Goal: Task Accomplishment & Management: Use online tool/utility

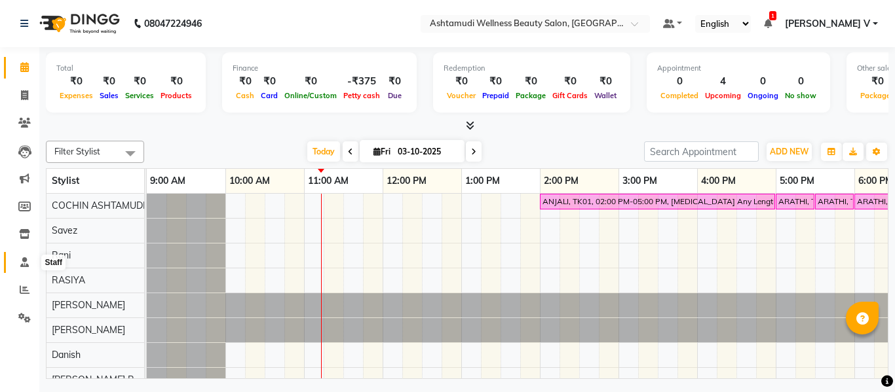
click at [22, 259] on icon at bounding box center [24, 262] width 9 height 10
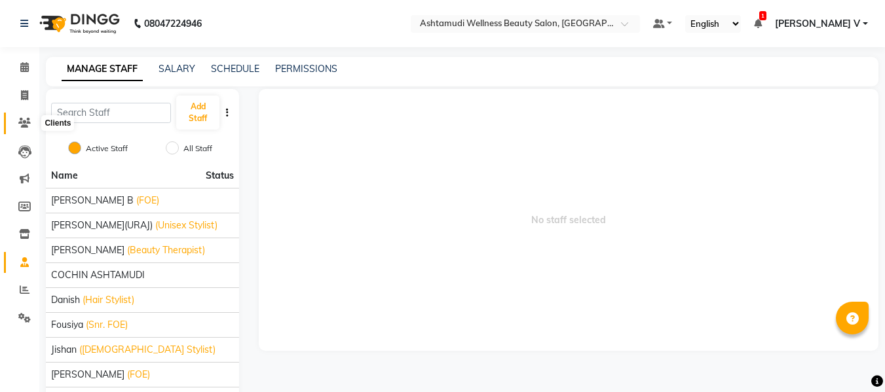
click at [25, 119] on icon at bounding box center [24, 123] width 12 height 10
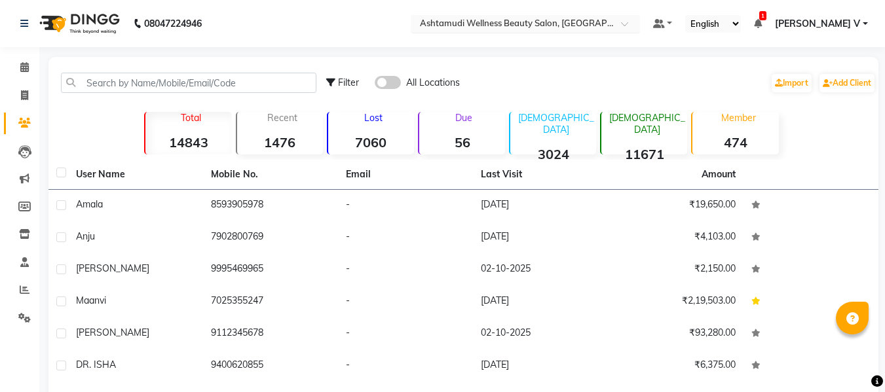
click at [607, 27] on input "text" at bounding box center [512, 24] width 190 height 13
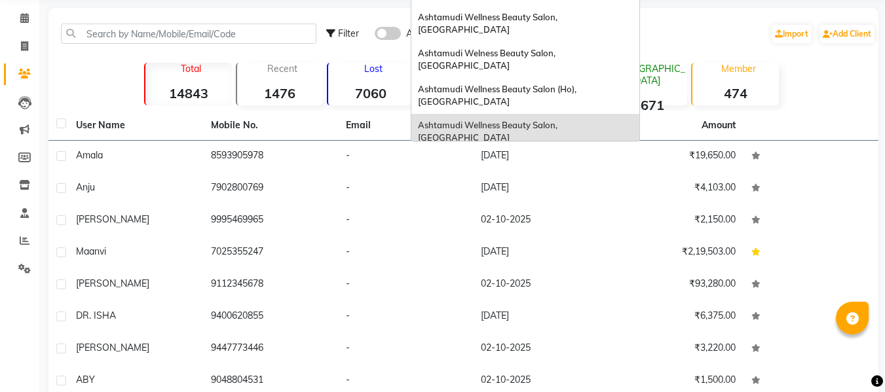
scroll to position [131, 0]
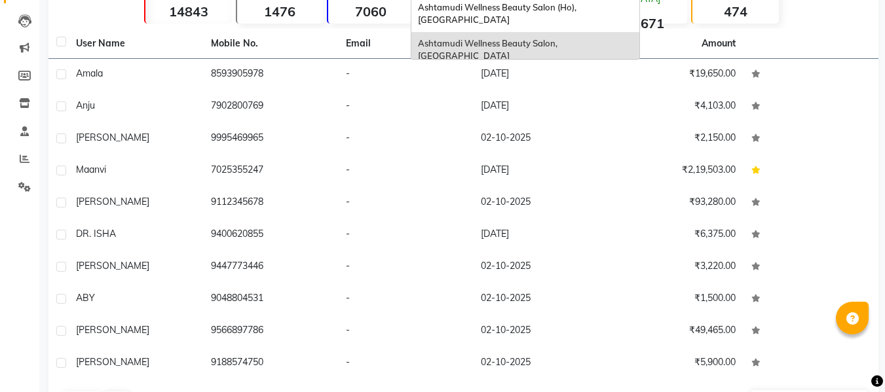
click at [624, 169] on span "Ashtamudi Unisex Salon, Dreams Mall, Dreams Mall Kottiyam" at bounding box center [522, 181] width 208 height 24
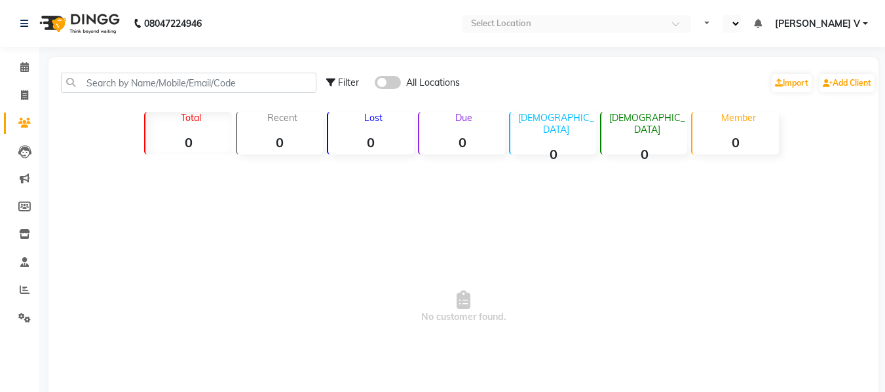
select select "en"
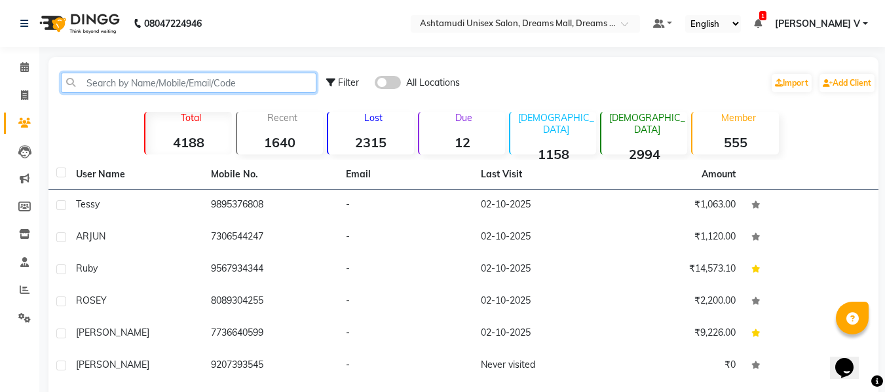
click at [130, 80] on input "text" at bounding box center [188, 83] width 255 height 20
paste input "9947156481"
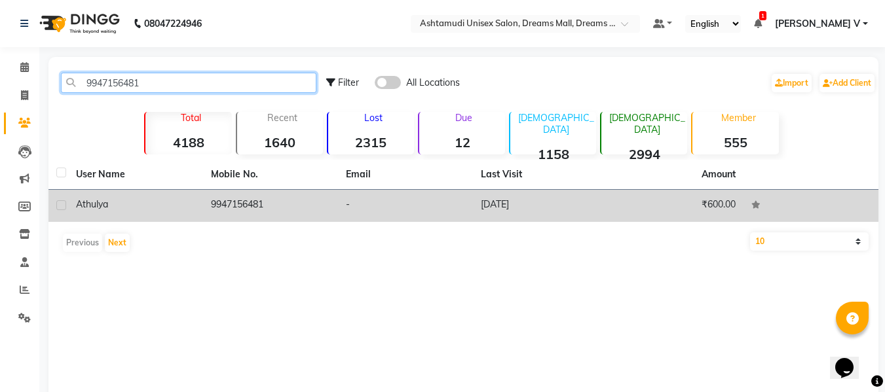
type input "9947156481"
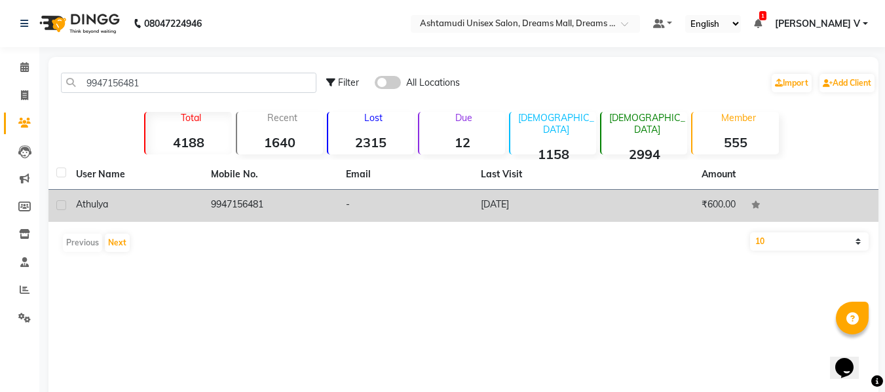
click at [108, 204] on span "Athulya" at bounding box center [92, 204] width 32 height 12
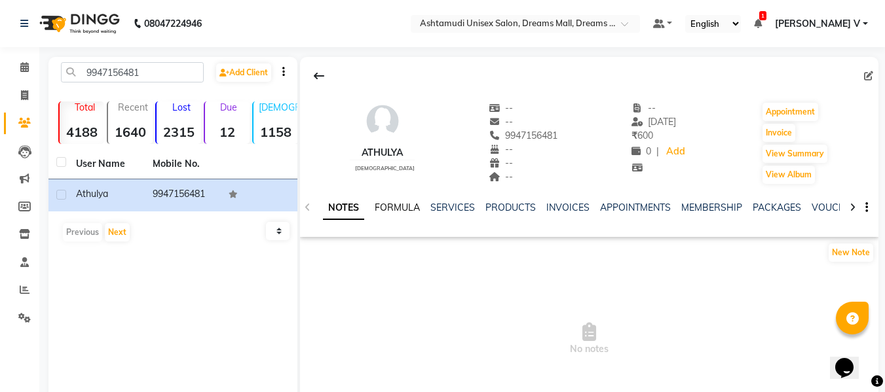
click at [396, 204] on link "FORMULA" at bounding box center [397, 208] width 45 height 12
click at [463, 206] on link "SERVICES" at bounding box center [451, 208] width 45 height 12
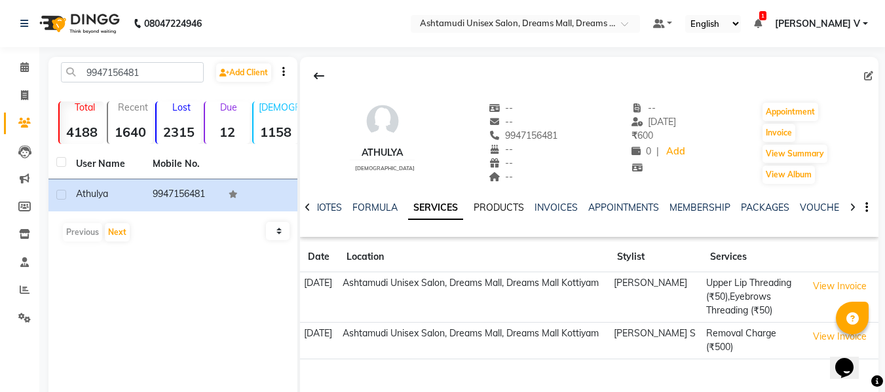
click at [490, 204] on link "PRODUCTS" at bounding box center [499, 208] width 50 height 12
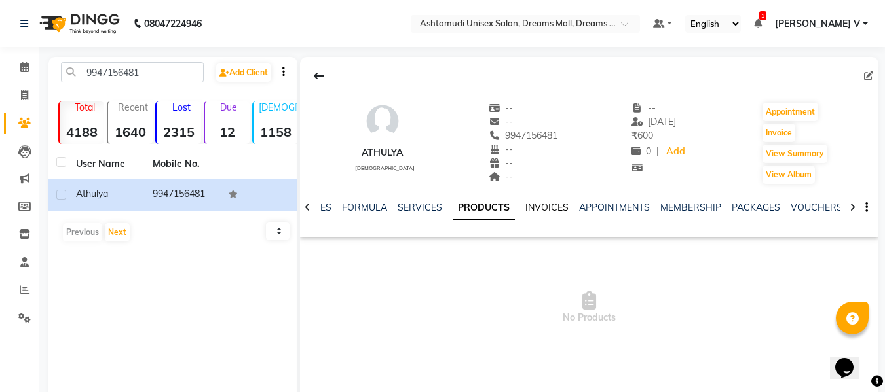
click at [545, 210] on link "INVOICES" at bounding box center [546, 208] width 43 height 12
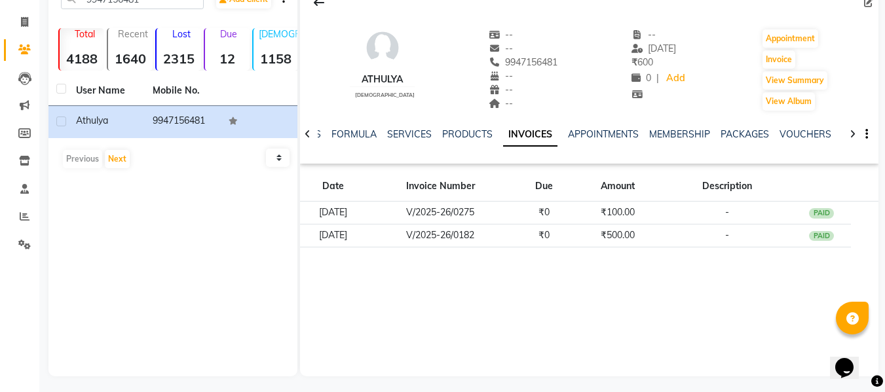
scroll to position [77, 0]
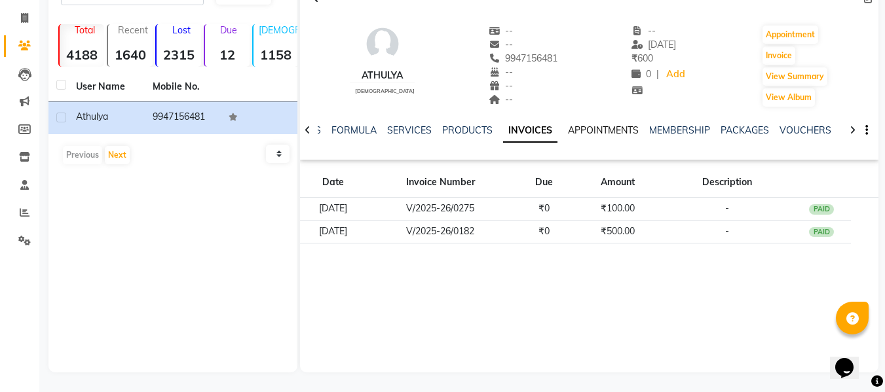
click at [603, 132] on link "APPOINTMENTS" at bounding box center [603, 130] width 71 height 12
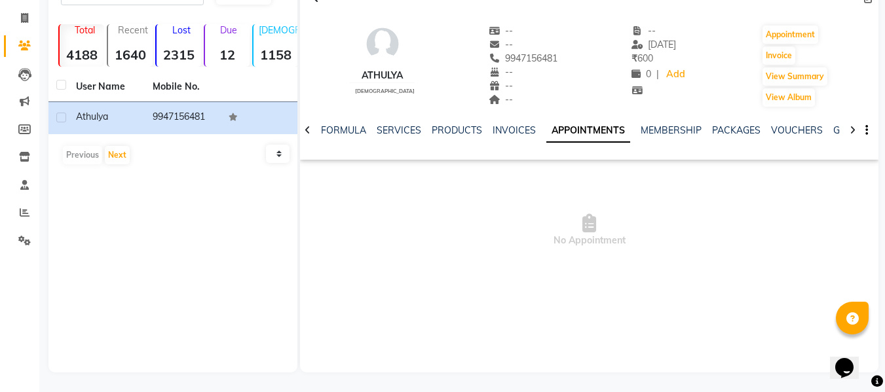
click at [656, 138] on div "NOTES FORMULA SERVICES PRODUCTS INVOICES APPOINTMENTS MEMBERSHIP PACKAGES VOUCH…" at bounding box center [573, 136] width 501 height 24
click at [659, 123] on div "NOTES FORMULA SERVICES PRODUCTS INVOICES APPOINTMENTS MEMBERSHIP PACKAGES VOUCH…" at bounding box center [589, 130] width 578 height 45
click at [661, 128] on link "MEMBERSHIP" at bounding box center [671, 130] width 61 height 12
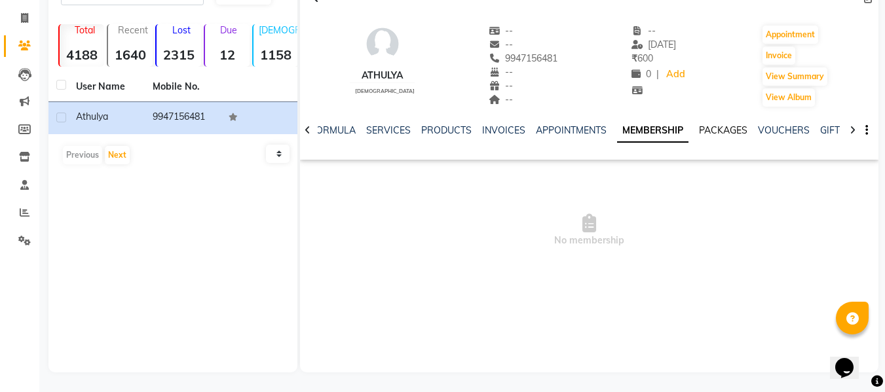
click at [730, 130] on link "PACKAGES" at bounding box center [723, 130] width 48 height 12
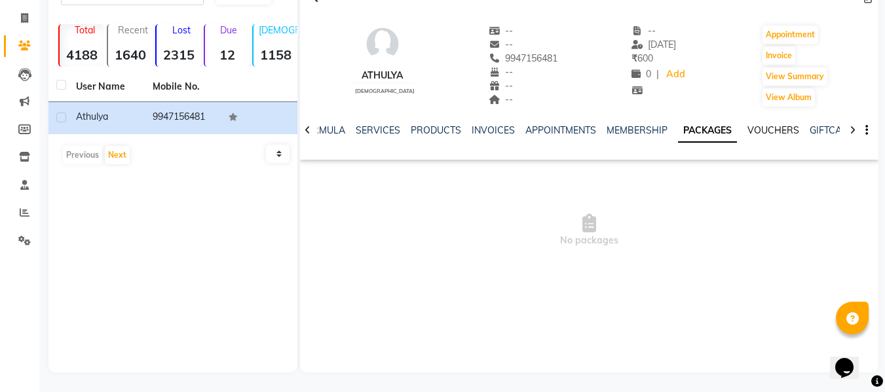
click at [766, 128] on link "VOUCHERS" at bounding box center [773, 130] width 52 height 12
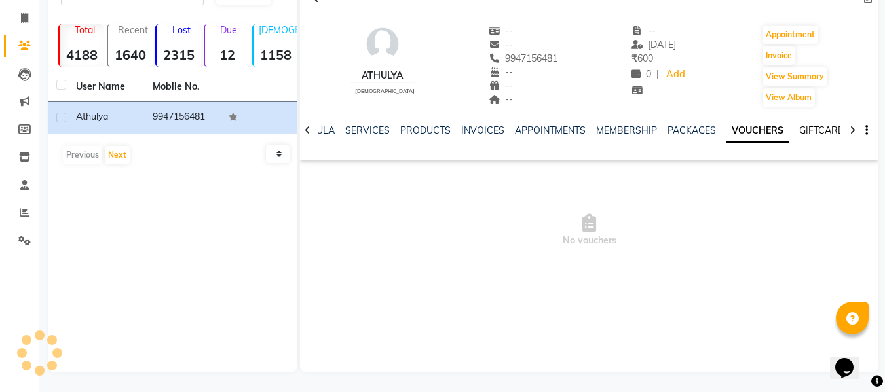
click at [815, 133] on link "GIFTCARDS" at bounding box center [824, 130] width 51 height 12
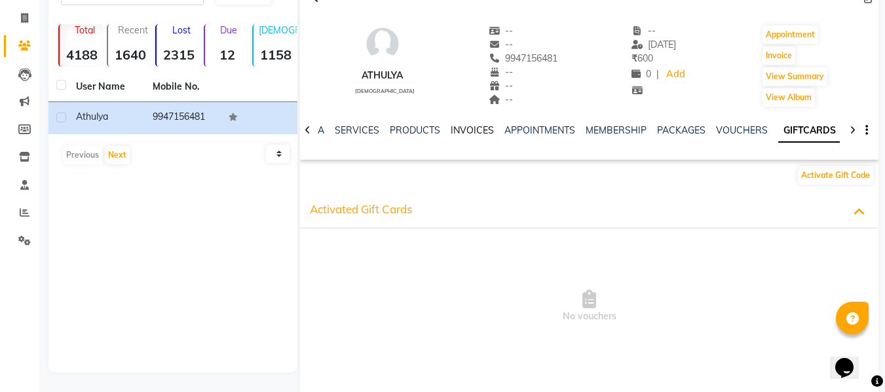
click at [483, 134] on link "INVOICES" at bounding box center [472, 130] width 43 height 12
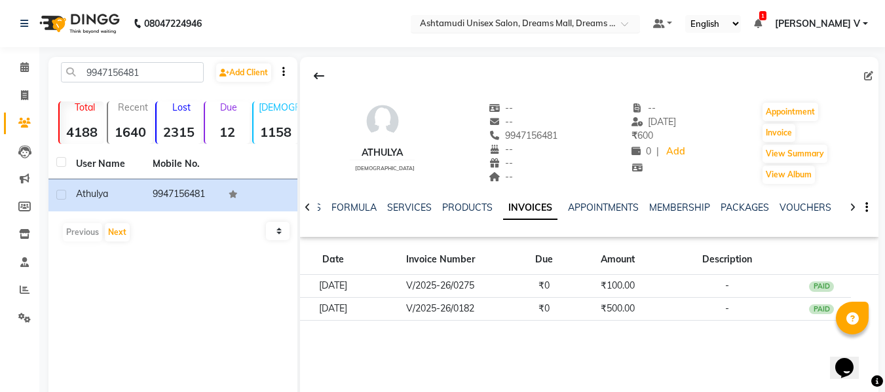
click at [607, 25] on input "text" at bounding box center [512, 24] width 190 height 13
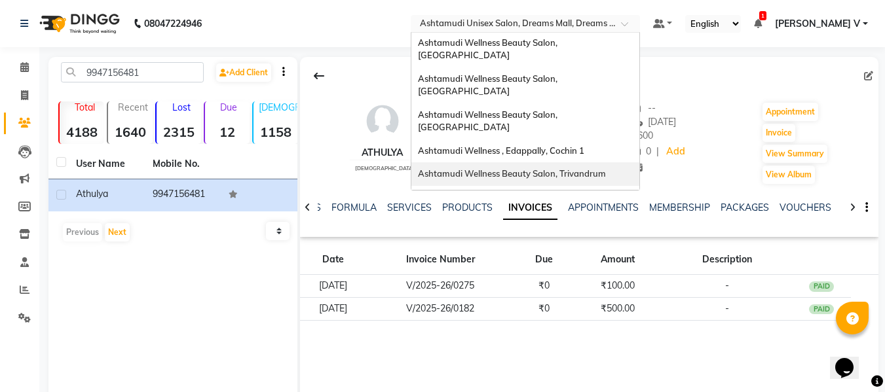
scroll to position [8, 0]
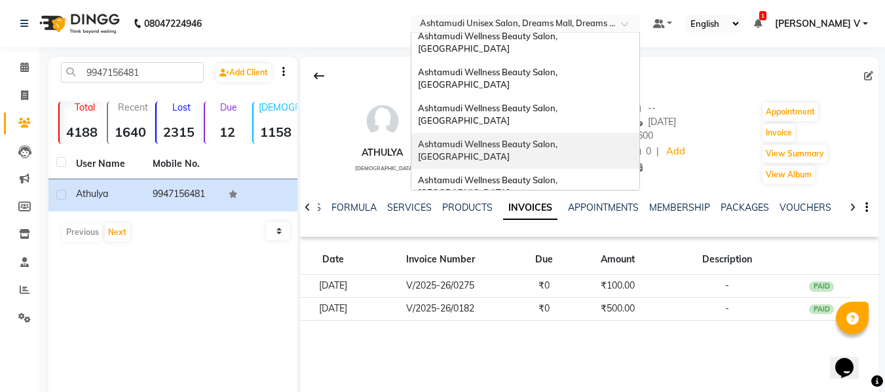
click at [559, 139] on span "Ashtamudi Wellness Beauty Salon, [GEOGRAPHIC_DATA]" at bounding box center [488, 151] width 141 height 24
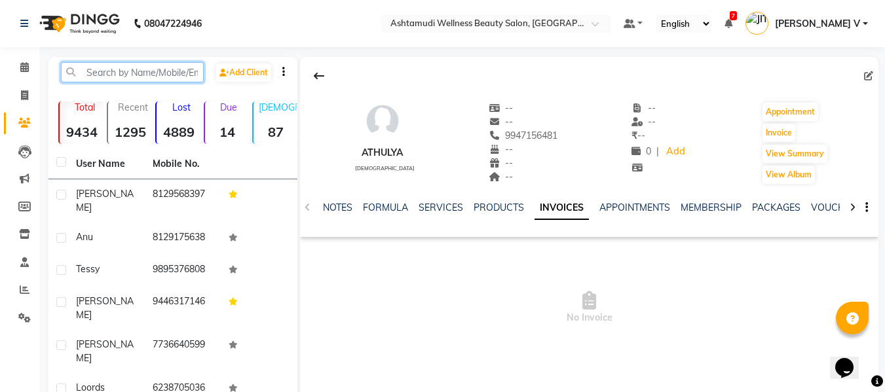
click at [92, 77] on input "text" at bounding box center [132, 72] width 143 height 20
paste input "9947156481"
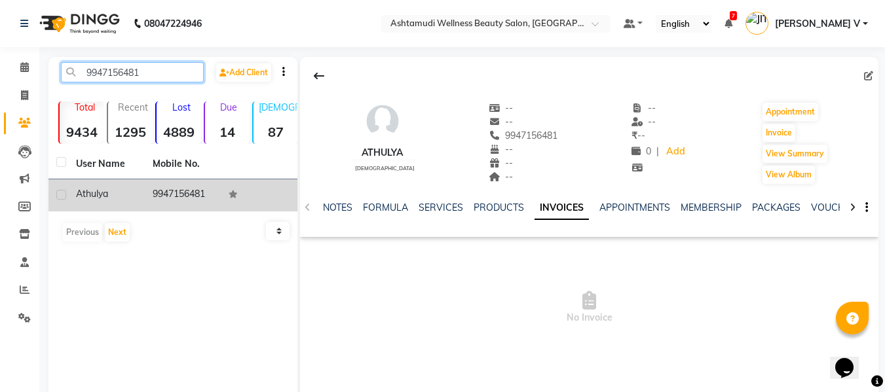
type input "9947156481"
click at [112, 195] on div "Athulya" at bounding box center [106, 194] width 61 height 14
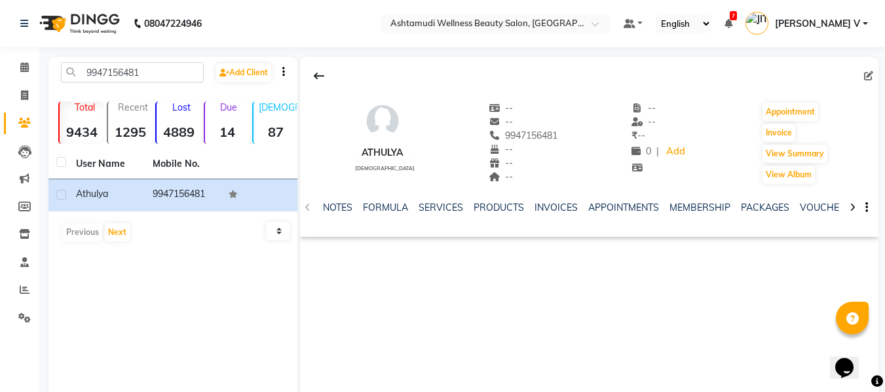
click at [549, 200] on div "NOTES FORMULA SERVICES PRODUCTS INVOICES APPOINTMENTS MEMBERSHIP PACKAGES VOUCH…" at bounding box center [589, 207] width 578 height 45
click at [556, 208] on link "INVOICES" at bounding box center [555, 208] width 43 height 12
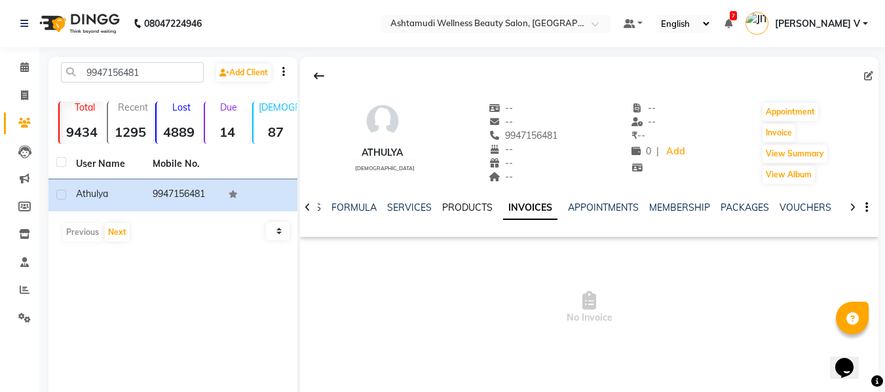
click at [457, 202] on link "PRODUCTS" at bounding box center [467, 208] width 50 height 12
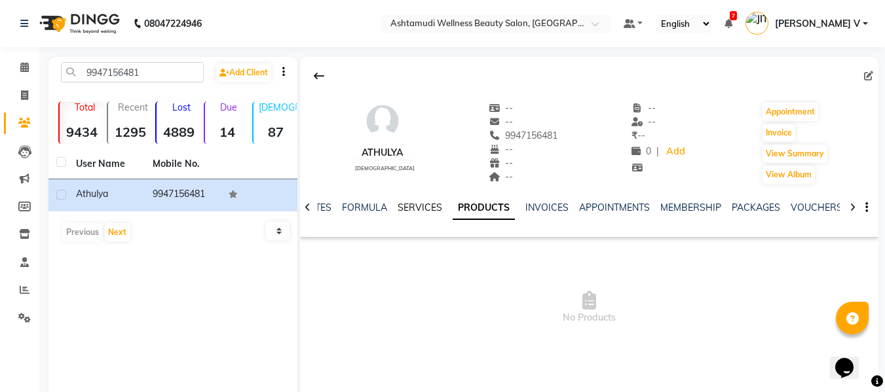
click at [402, 213] on link "SERVICES" at bounding box center [420, 208] width 45 height 12
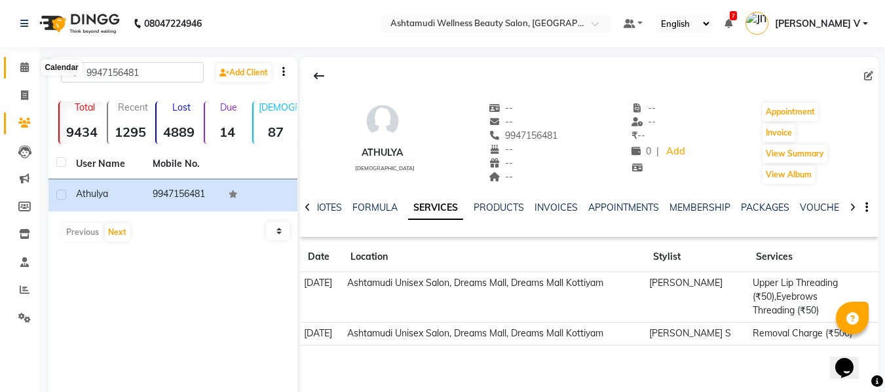
click at [27, 71] on icon at bounding box center [24, 67] width 9 height 10
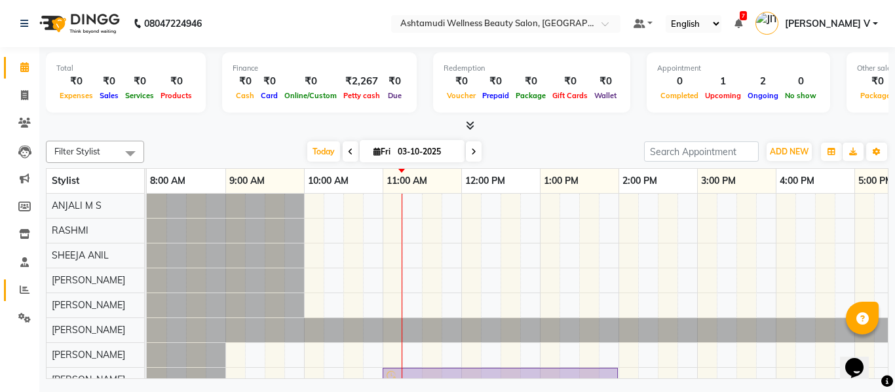
click at [27, 295] on span at bounding box center [24, 290] width 23 height 15
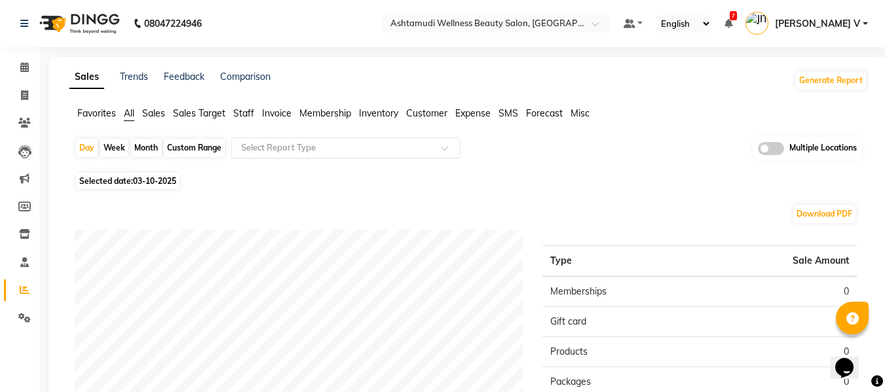
click at [309, 149] on input "text" at bounding box center [332, 147] width 189 height 13
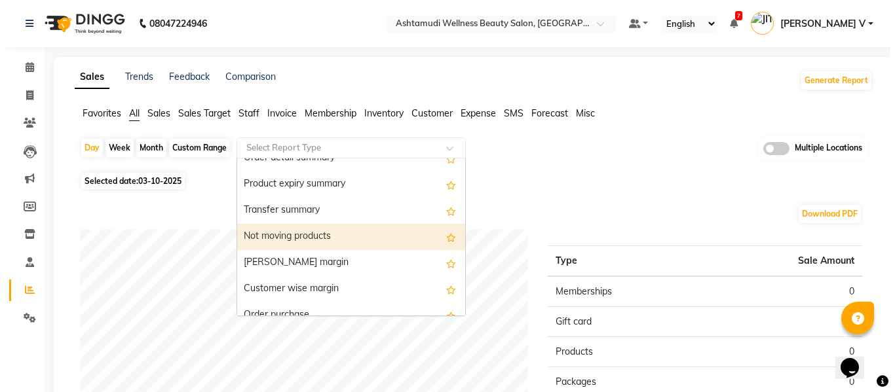
scroll to position [1834, 0]
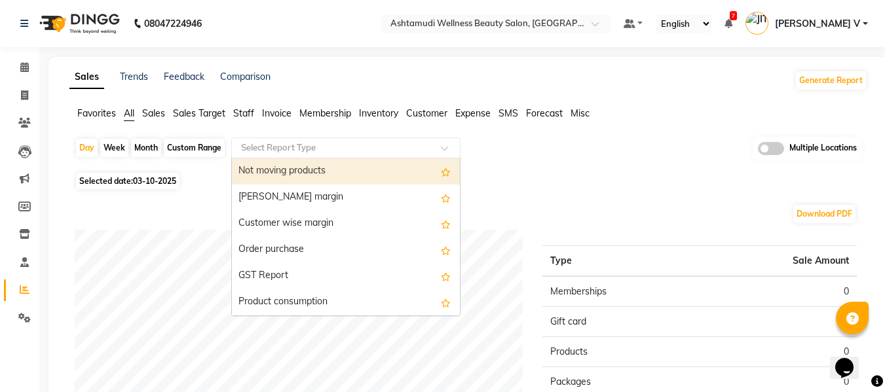
click at [370, 174] on div "Not moving products" at bounding box center [346, 172] width 228 height 26
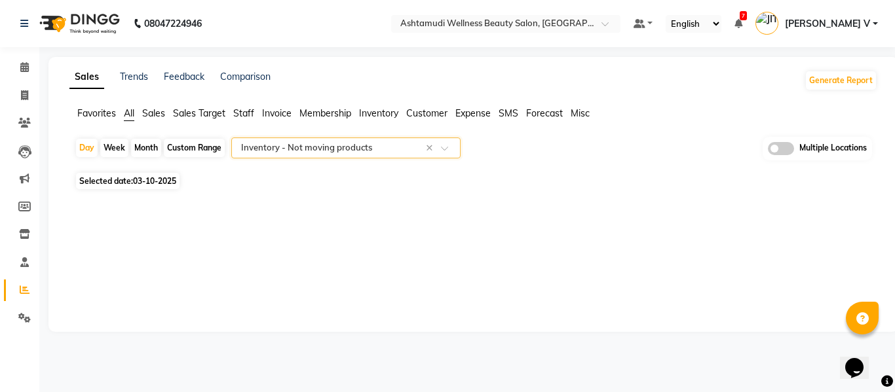
click at [141, 145] on div "Month" at bounding box center [146, 148] width 30 height 18
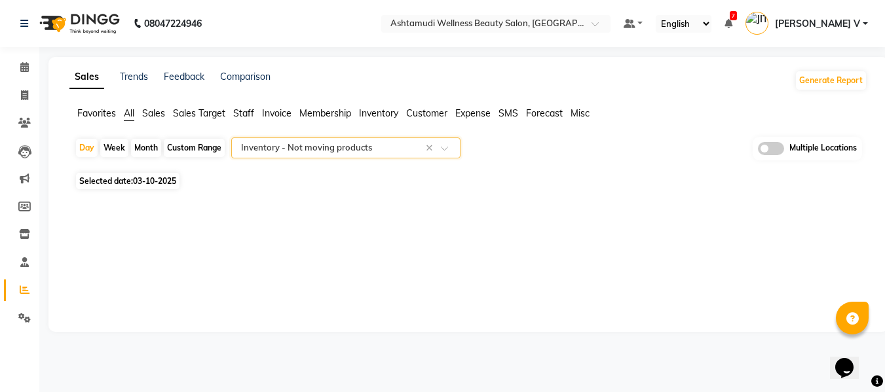
select select "10"
select select "2025"
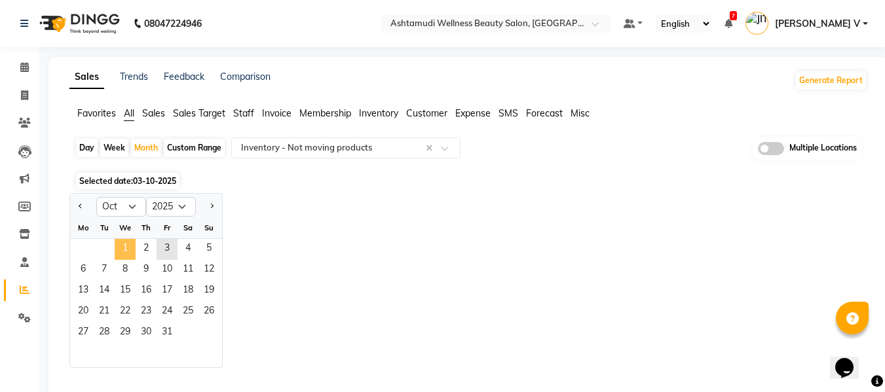
click at [126, 240] on span "1" at bounding box center [125, 249] width 21 height 21
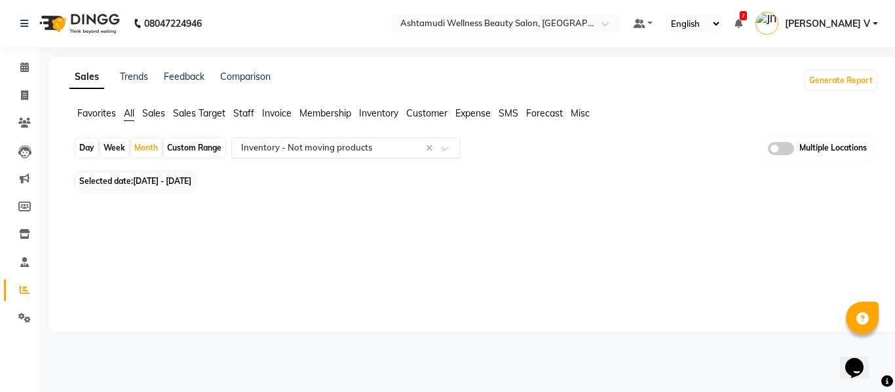
click at [445, 151] on span at bounding box center [449, 151] width 16 height 13
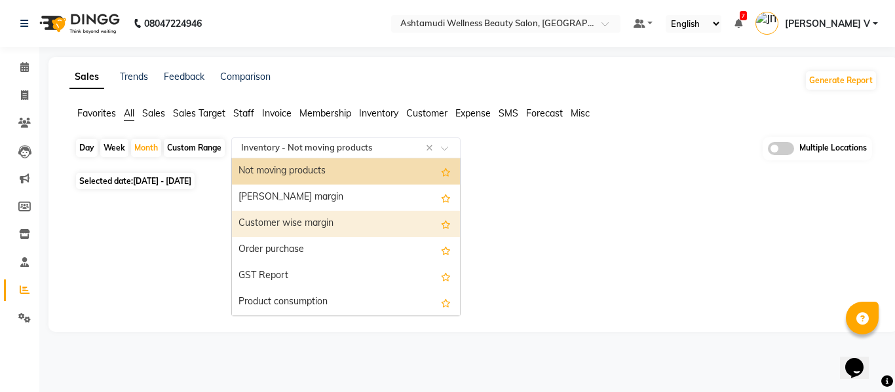
click at [356, 216] on div "Customer wise margin" at bounding box center [346, 224] width 228 height 26
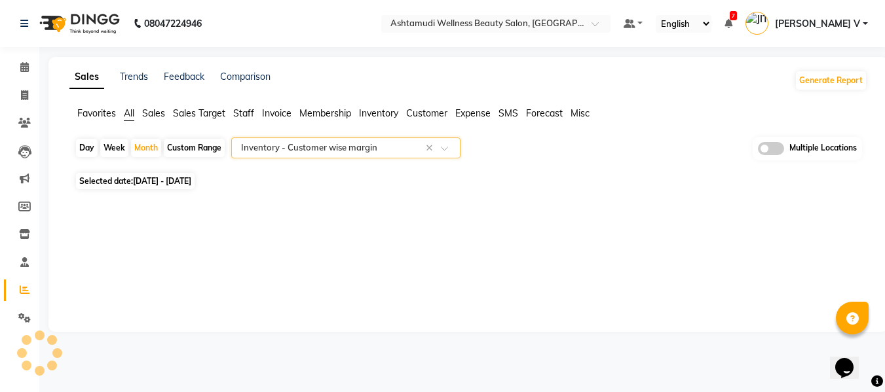
select select "full_report"
select select "csv"
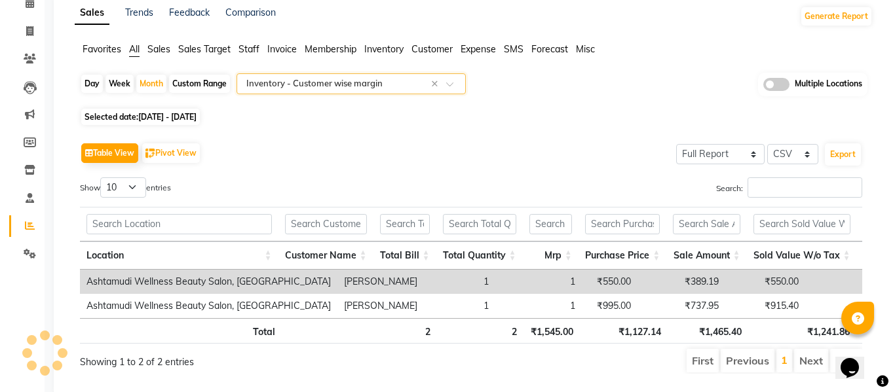
scroll to position [0, 0]
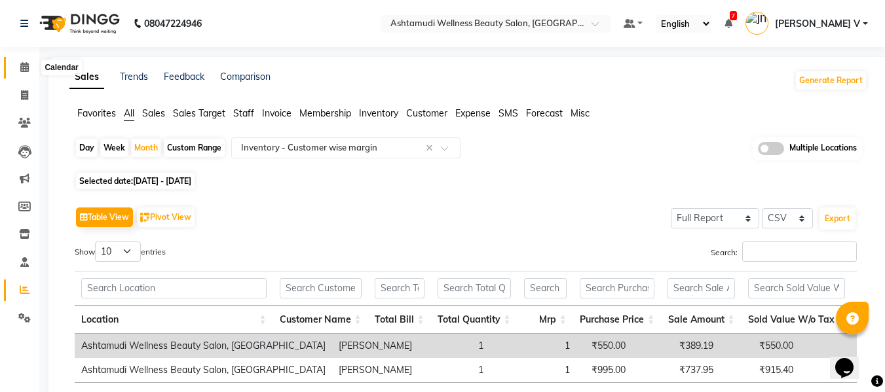
click at [20, 65] on icon at bounding box center [24, 67] width 9 height 10
